Goal: Navigation & Orientation: Find specific page/section

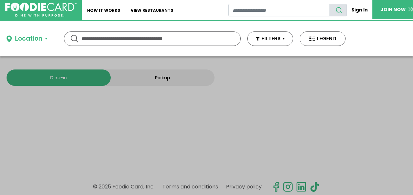
click at [46, 39] on button "Location" at bounding box center [27, 38] width 41 height 9
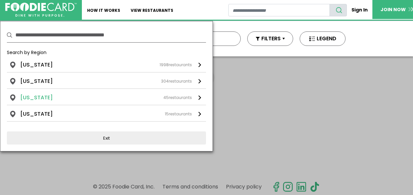
click at [28, 96] on li "[US_STATE]" at bounding box center [36, 98] width 32 height 8
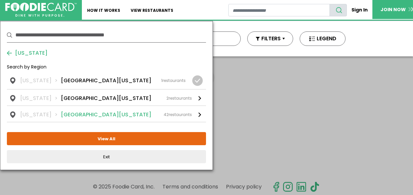
click at [196, 115] on link "[US_STATE] [GEOGRAPHIC_DATA][US_STATE] 42 restaurants" at bounding box center [106, 114] width 199 height 16
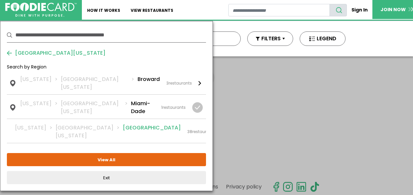
click at [123, 124] on li "[GEOGRAPHIC_DATA]" at bounding box center [152, 132] width 58 height 16
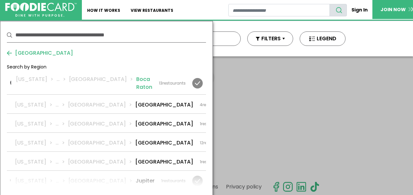
click at [136, 81] on li "Boca Raton" at bounding box center [144, 83] width 16 height 16
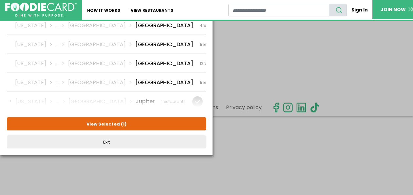
scroll to position [80, 0]
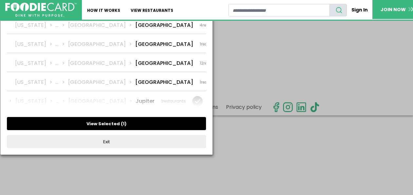
click at [151, 126] on button "View Selected ( 1 )" at bounding box center [106, 123] width 199 height 13
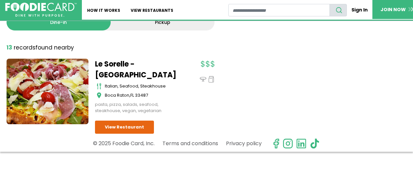
scroll to position [0, 0]
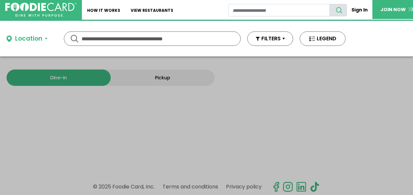
click at [46, 38] on button "Location" at bounding box center [27, 38] width 41 height 9
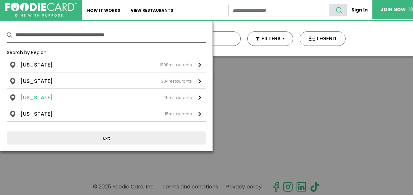
click at [35, 97] on li "[US_STATE]" at bounding box center [36, 98] width 32 height 8
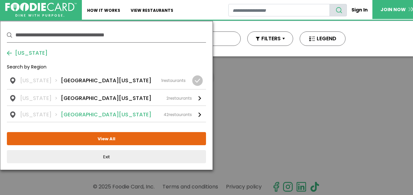
click at [61, 116] on li "[GEOGRAPHIC_DATA][US_STATE]" at bounding box center [106, 115] width 90 height 8
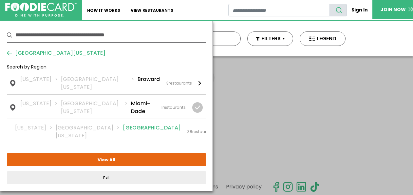
click at [188, 129] on div "38 restaurants" at bounding box center [201, 132] width 28 height 6
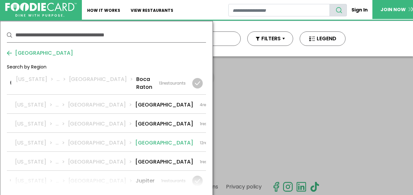
click at [233, 138] on div at bounding box center [238, 143] width 10 height 10
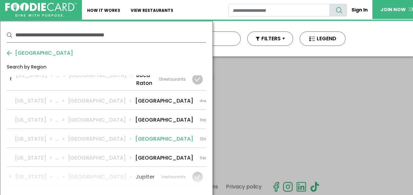
click at [135, 138] on li "[GEOGRAPHIC_DATA]" at bounding box center [164, 139] width 58 height 8
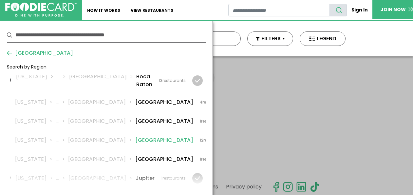
click at [135, 136] on li "[GEOGRAPHIC_DATA]" at bounding box center [164, 140] width 58 height 8
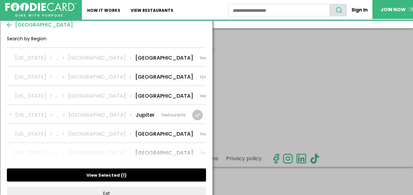
scroll to position [28, 0]
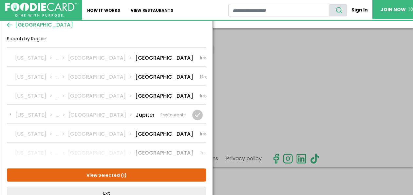
click at [110, 175] on button "View Selected ( 1 )" at bounding box center [106, 174] width 199 height 13
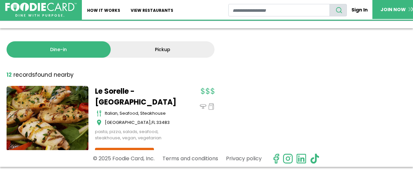
scroll to position [0, 0]
click at [152, 9] on link "View restaurants" at bounding box center [151, 10] width 53 height 20
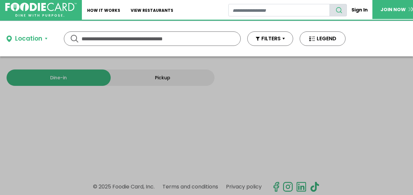
click at [34, 39] on div "Location" at bounding box center [28, 38] width 27 height 9
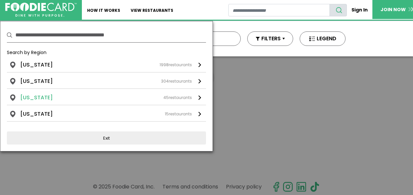
click at [185, 97] on div "45 restaurants" at bounding box center [177, 98] width 28 height 6
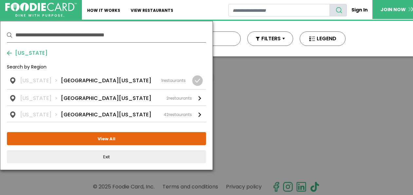
click at [145, 140] on button "View All" at bounding box center [106, 138] width 199 height 13
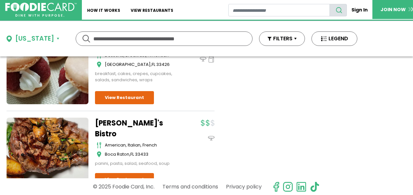
scroll to position [3751, 0]
